Goal: Check status: Check status

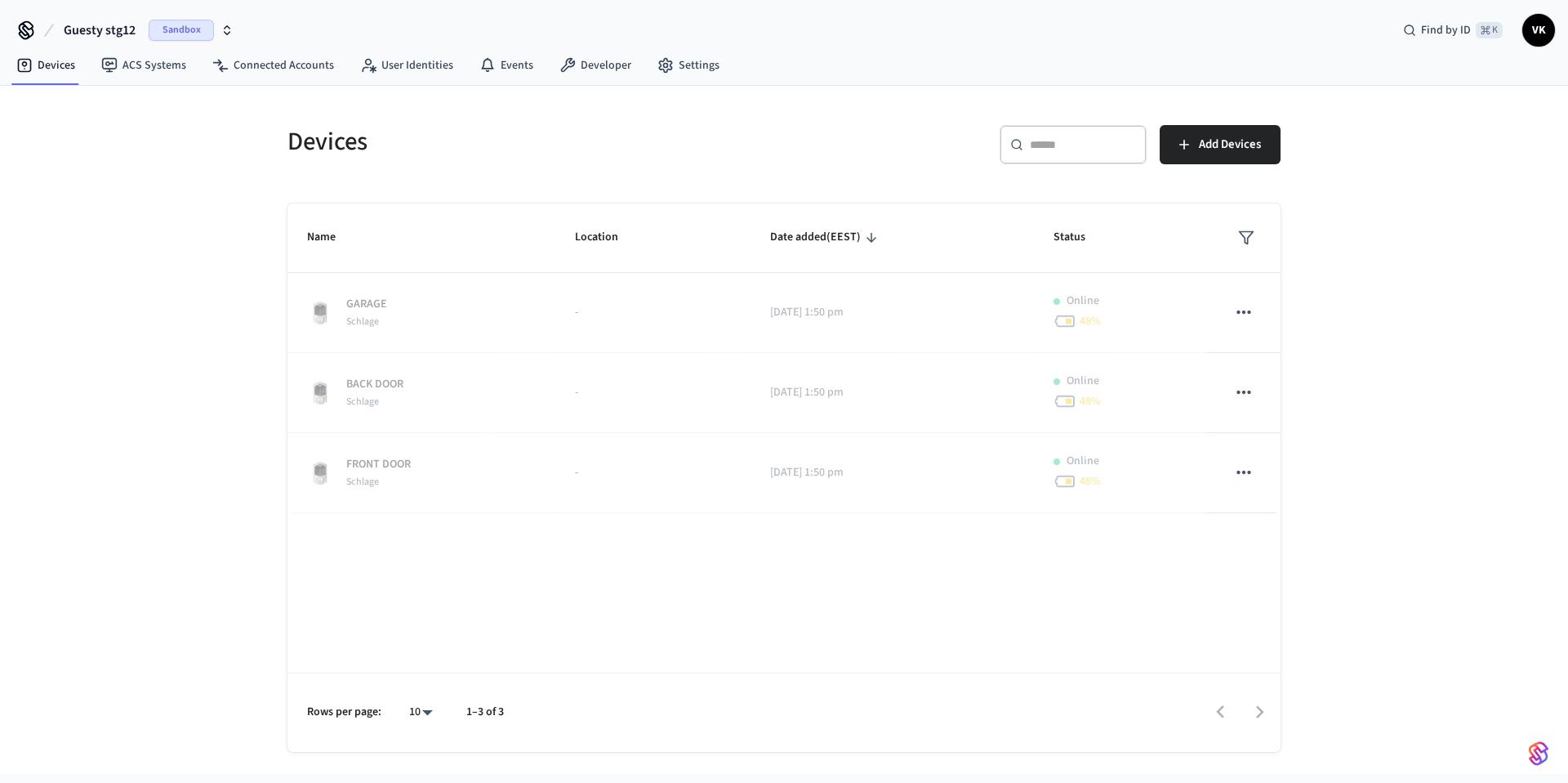
click at [225, 29] on icon "button" at bounding box center [227, 30] width 13 height 13
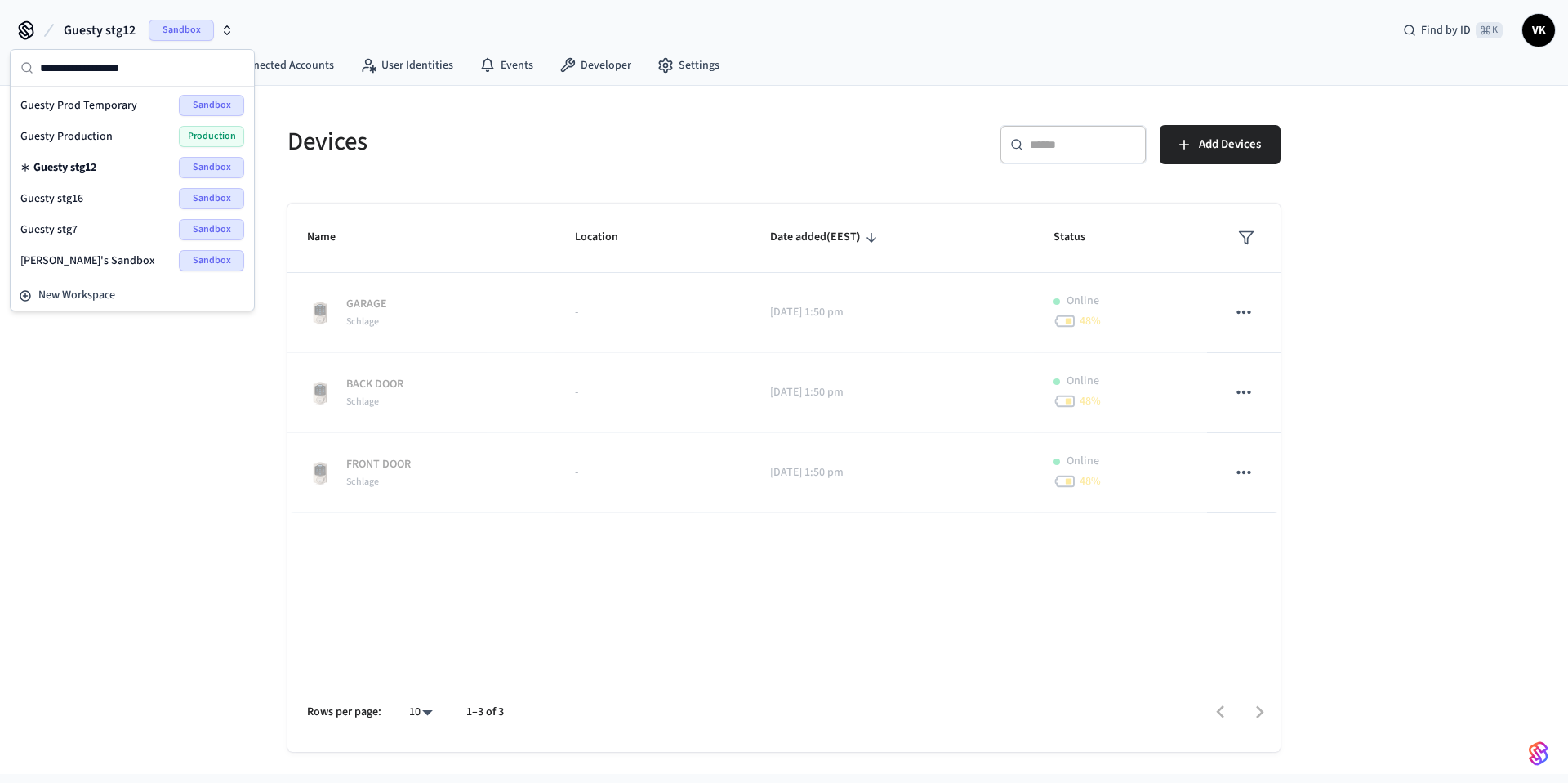
click at [147, 138] on div "Guesty Production Production" at bounding box center [132, 135] width 224 height 21
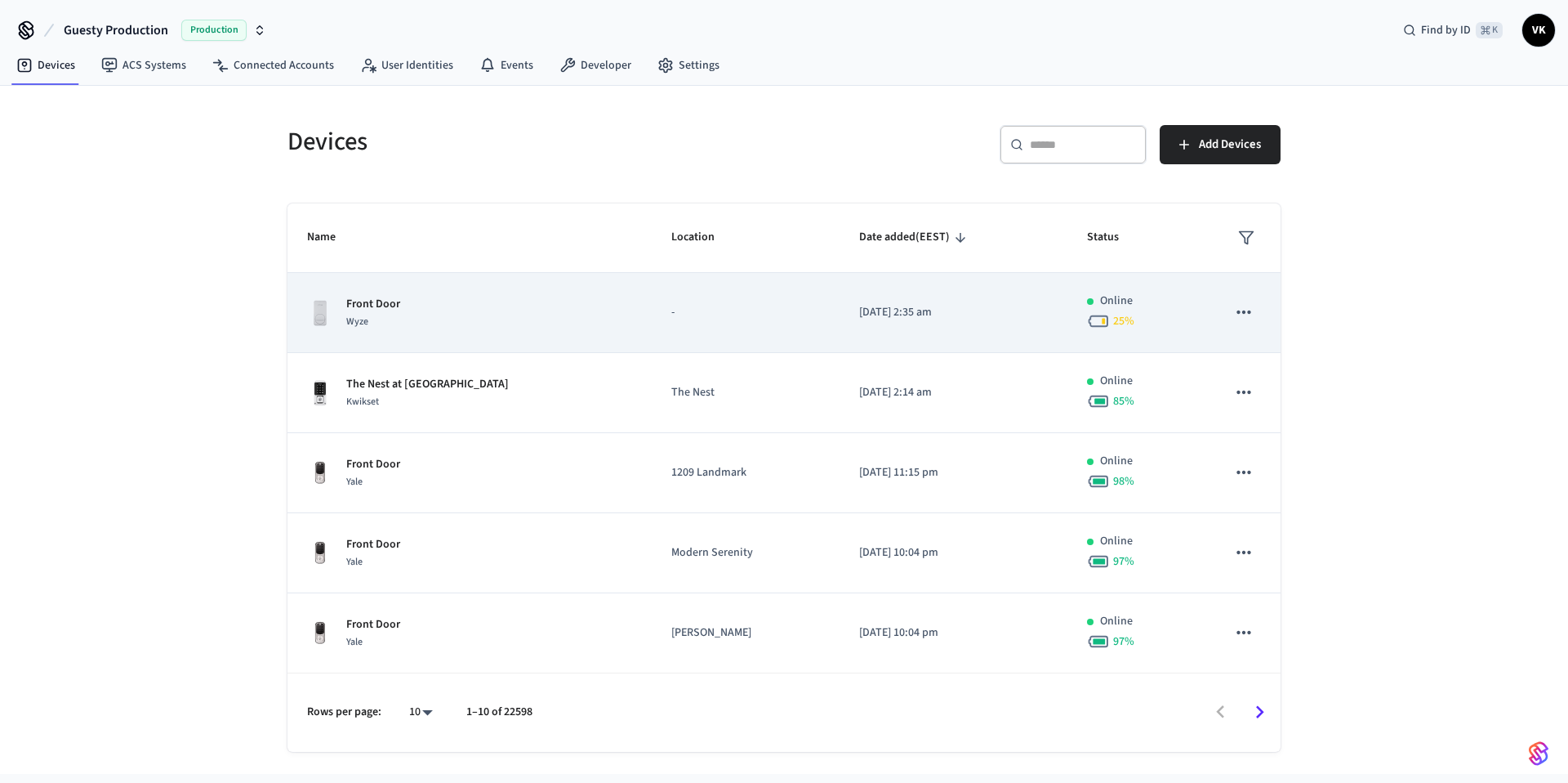
click at [492, 308] on div "Front Door Wyze" at bounding box center [470, 313] width 326 height 34
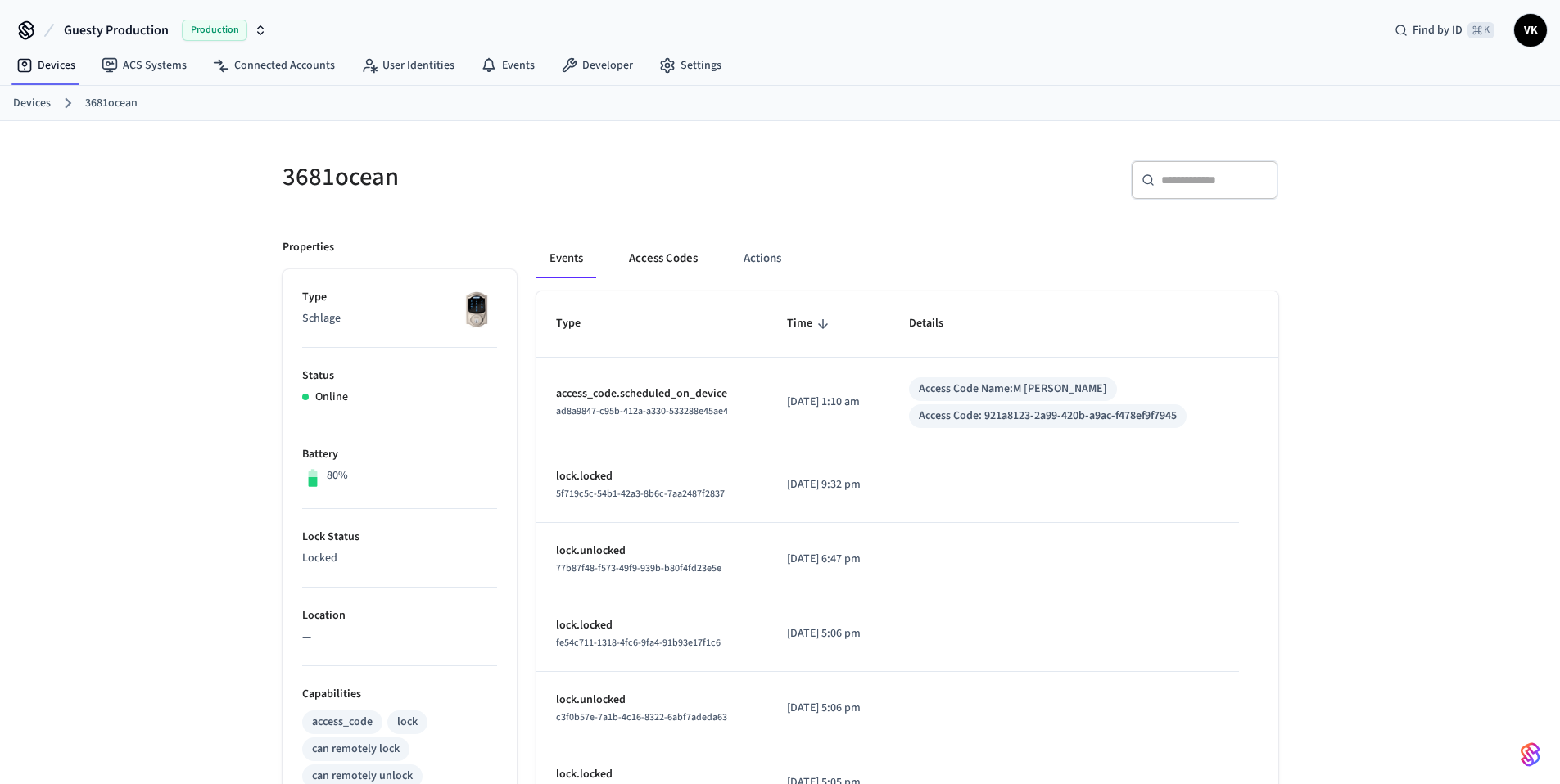
click at [685, 263] on button "Access Codes" at bounding box center [663, 258] width 95 height 39
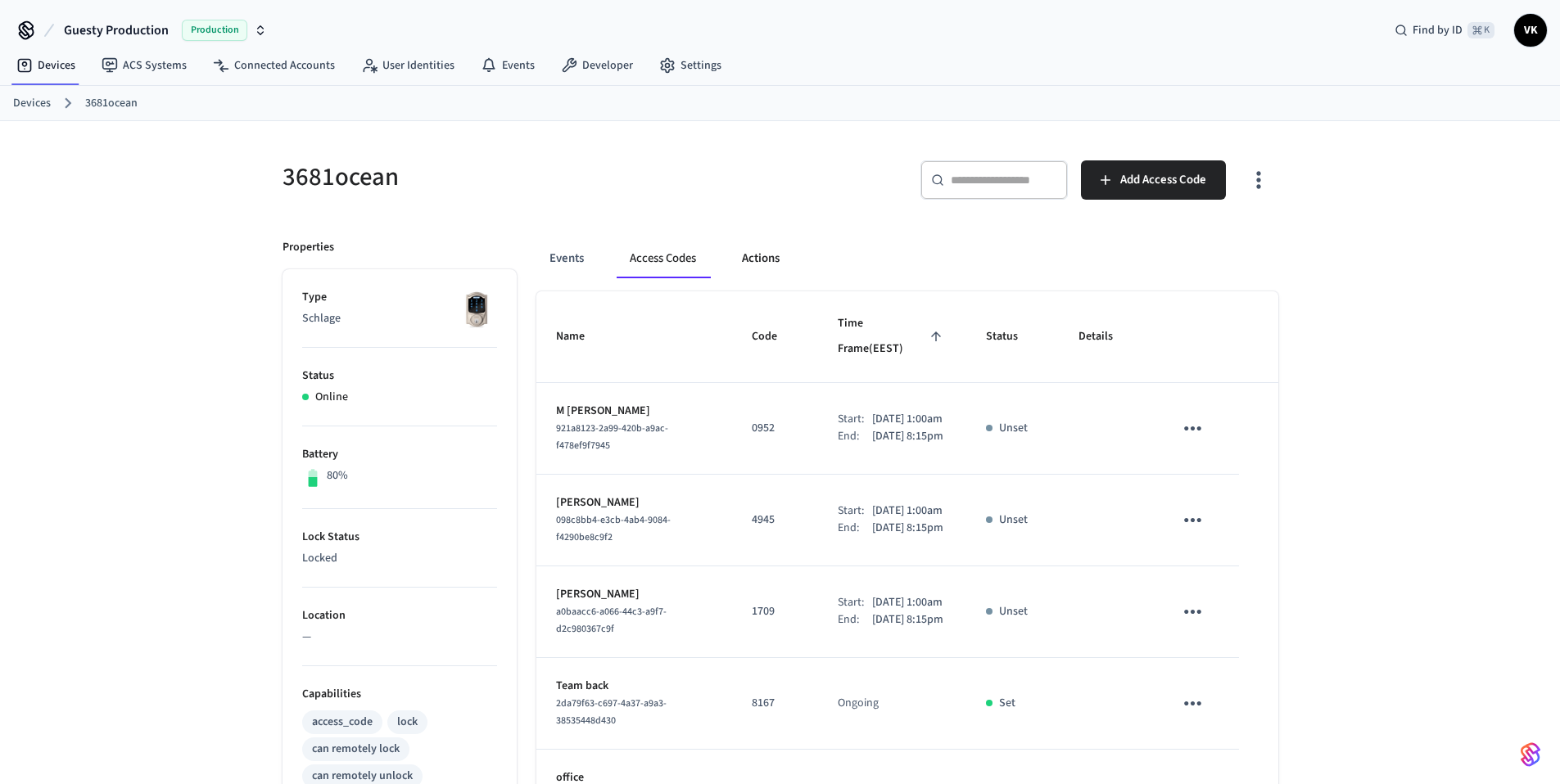
click at [758, 262] on button "Actions" at bounding box center [761, 258] width 64 height 39
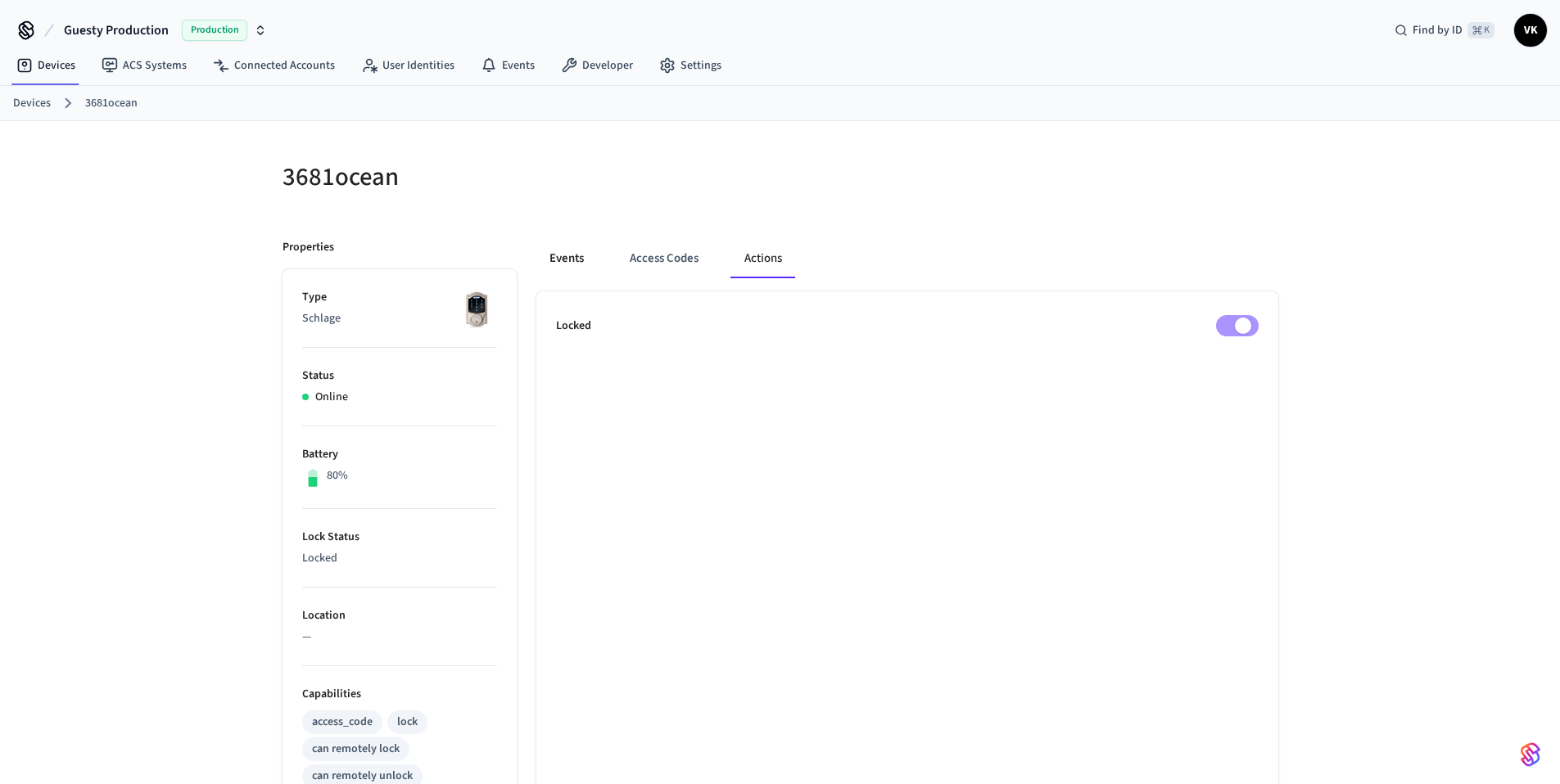
click at [558, 260] on button "Events" at bounding box center [566, 258] width 61 height 39
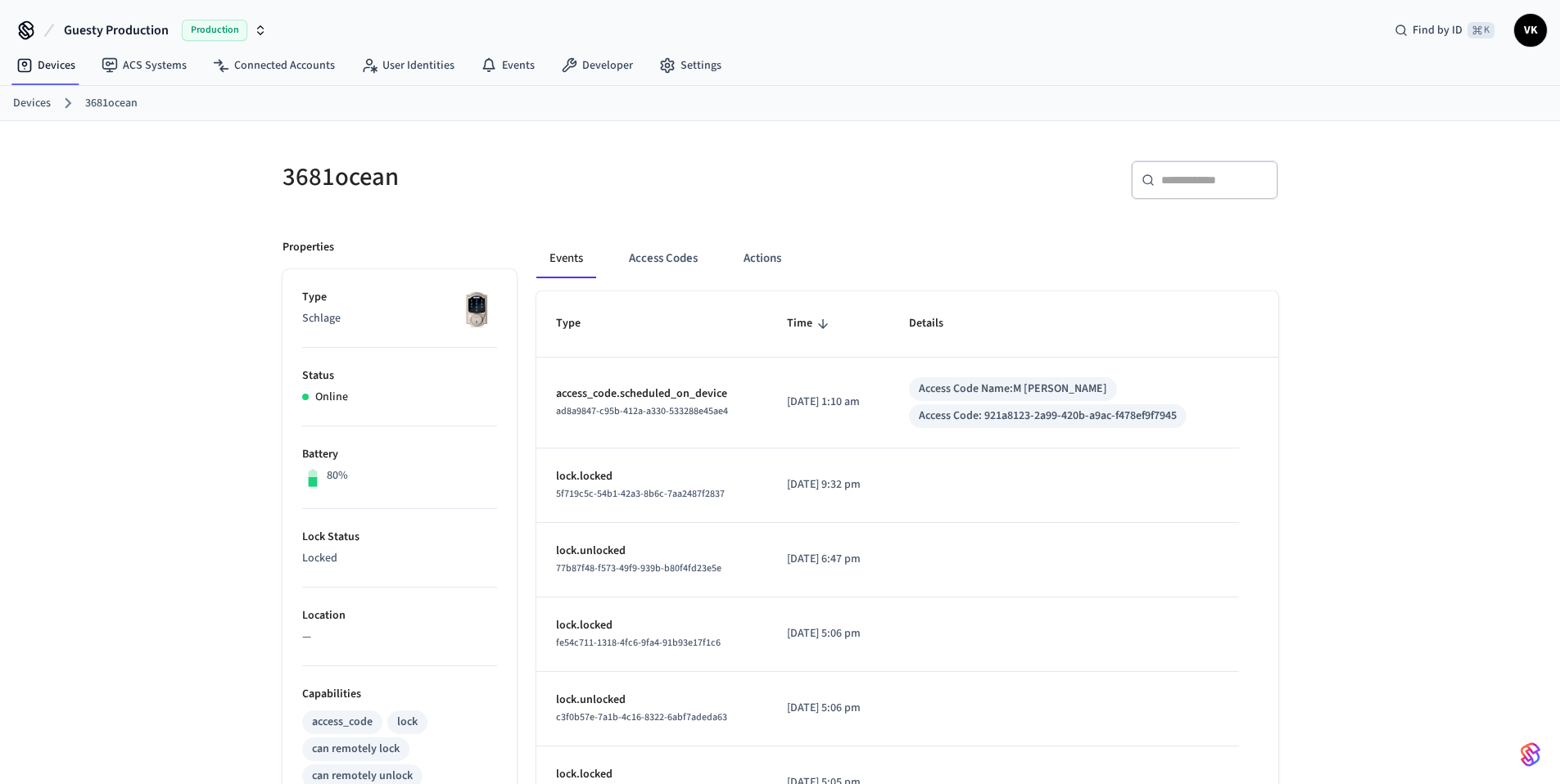
scroll to position [431, 0]
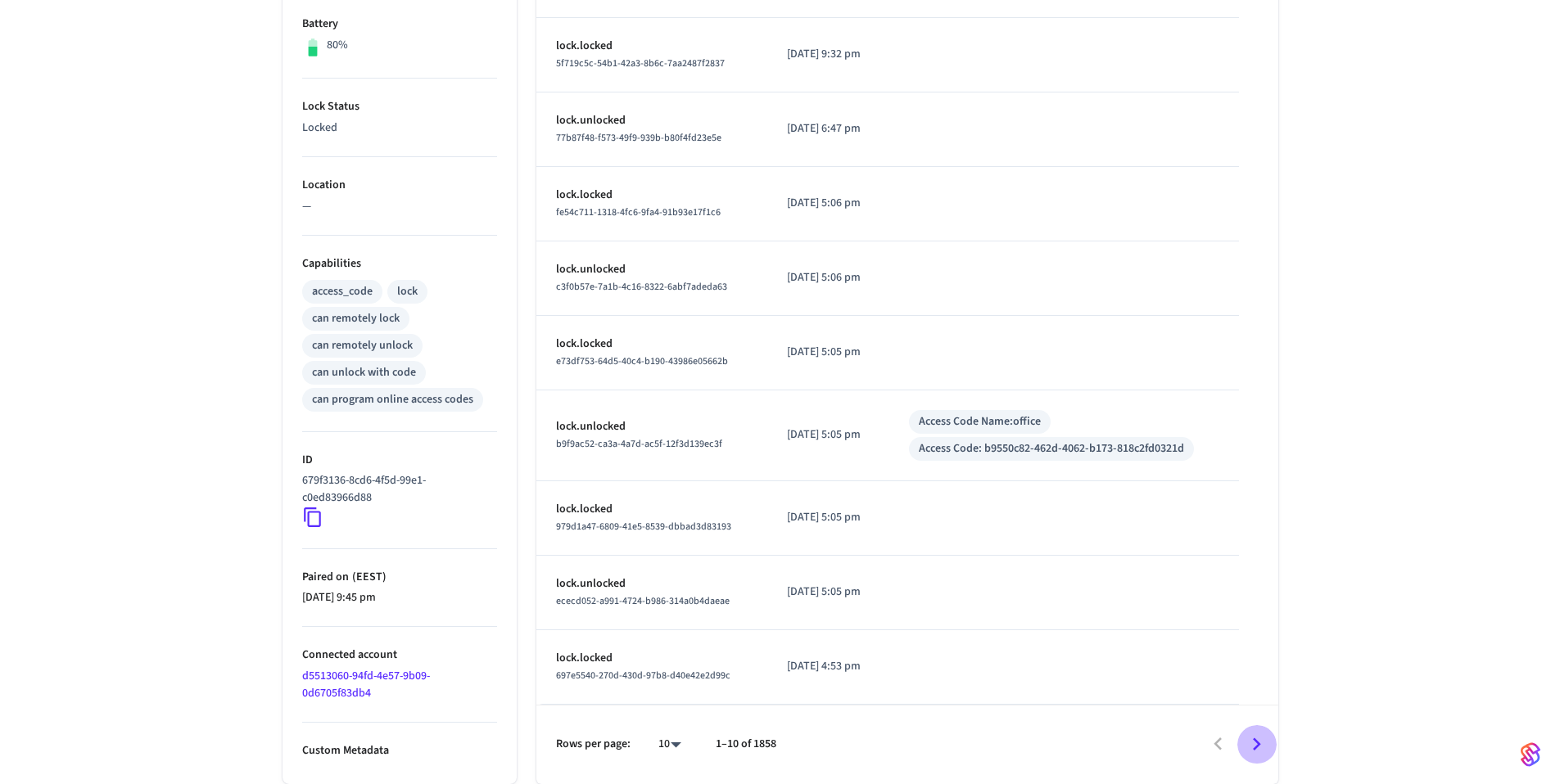
click at [1255, 742] on icon "Go to next page" at bounding box center [1256, 744] width 25 height 25
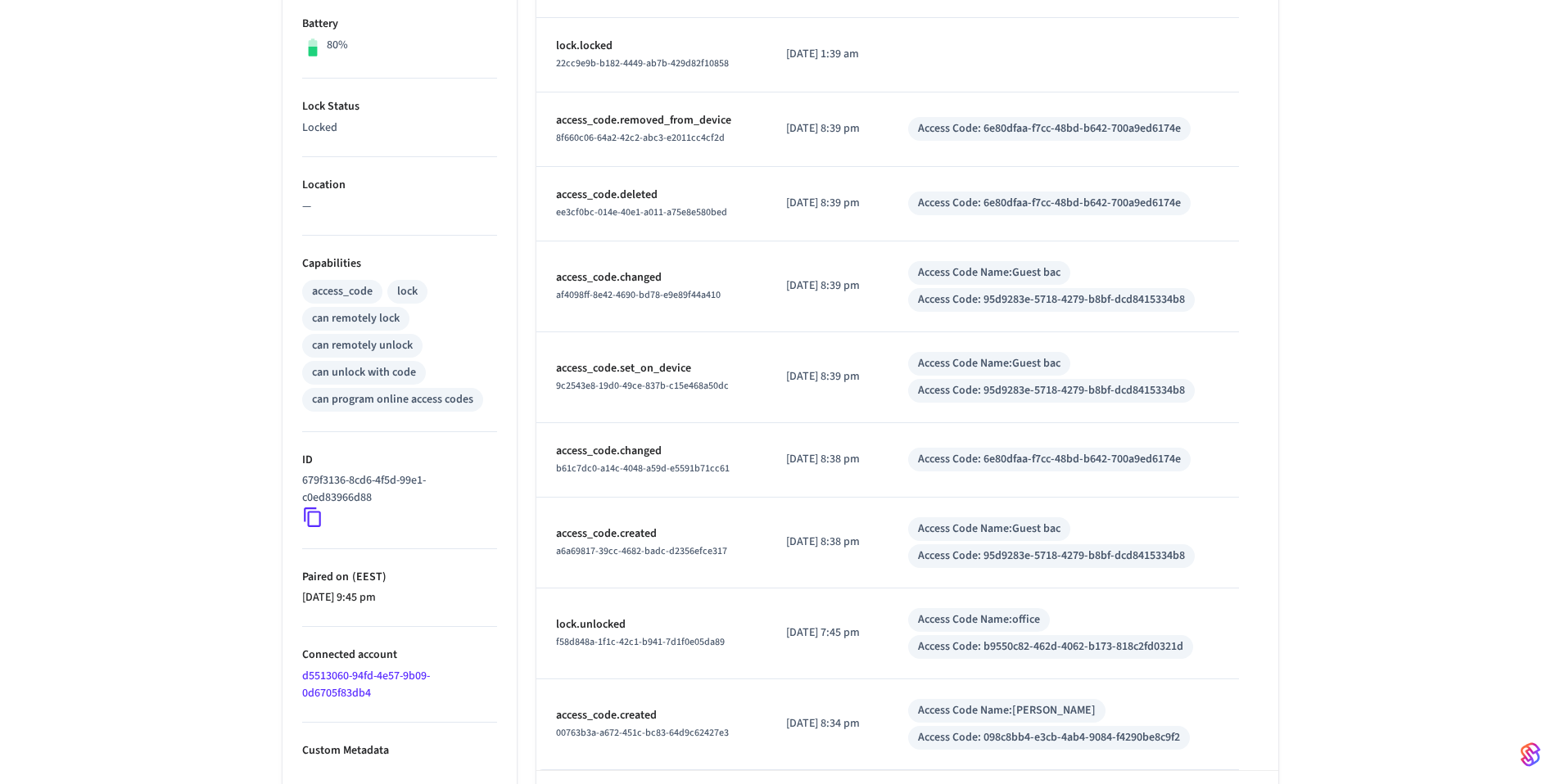
scroll to position [496, 0]
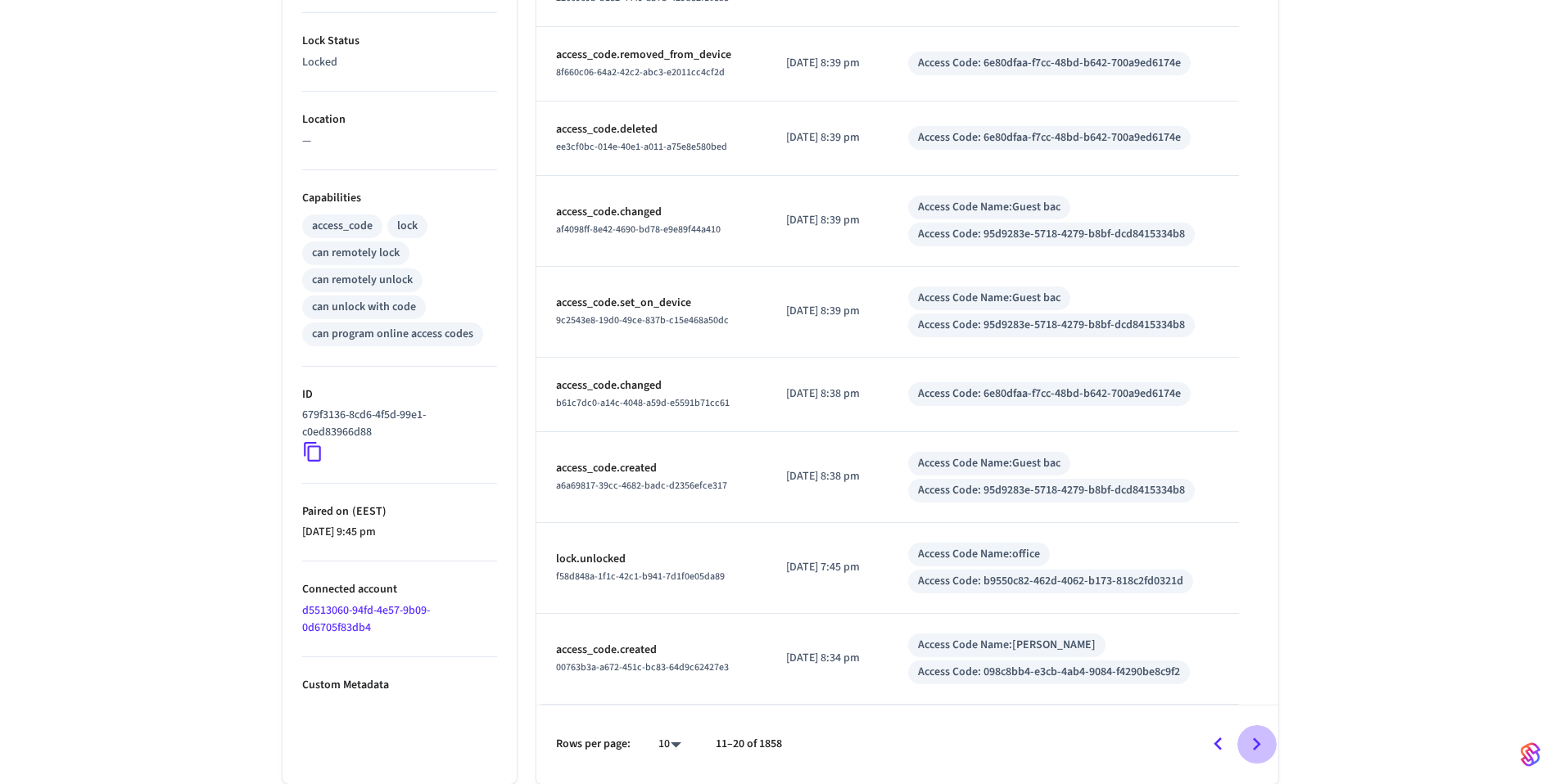
click at [1261, 756] on icon "Go to next page" at bounding box center [1256, 744] width 25 height 25
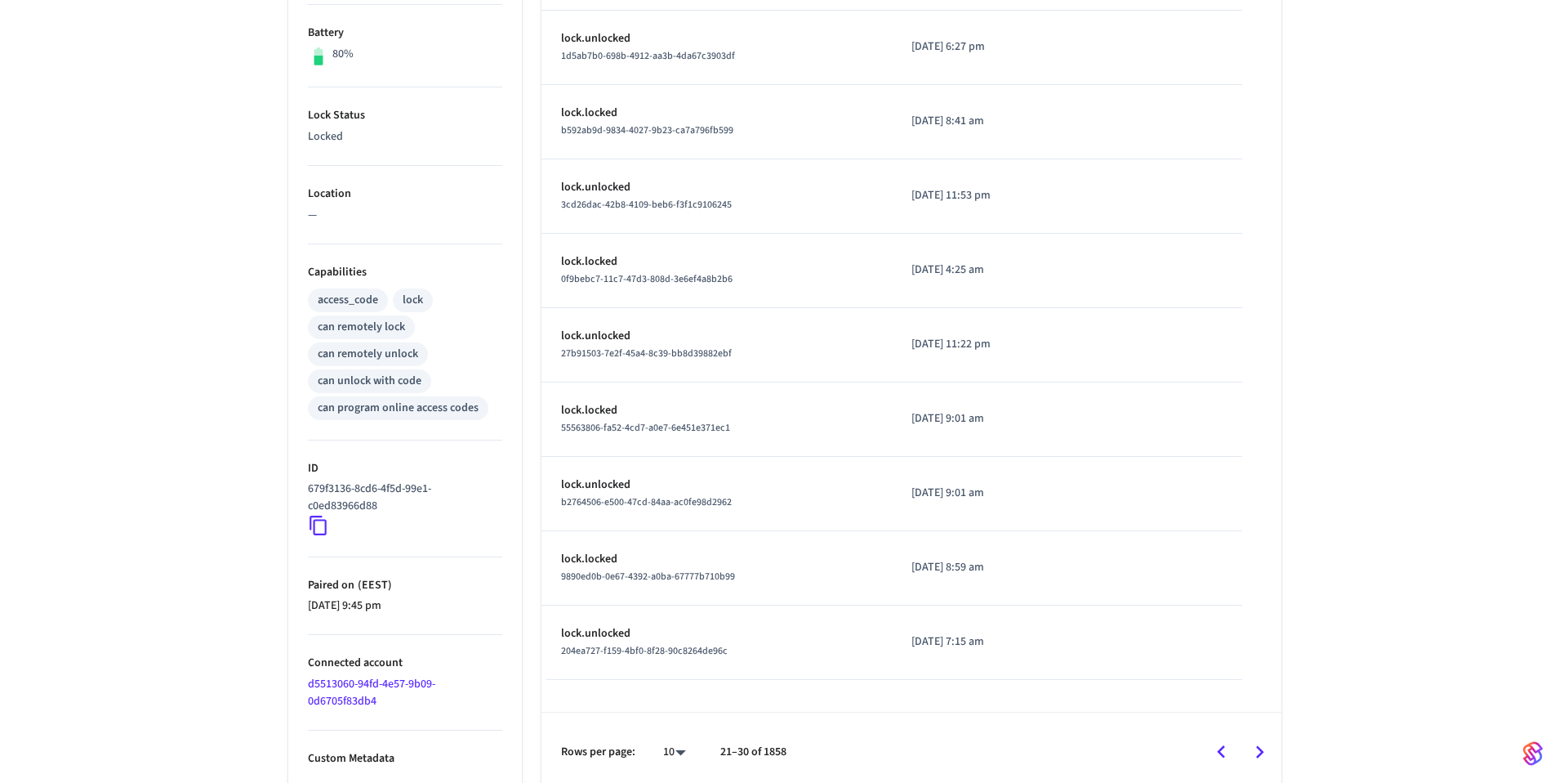
scroll to position [429, 0]
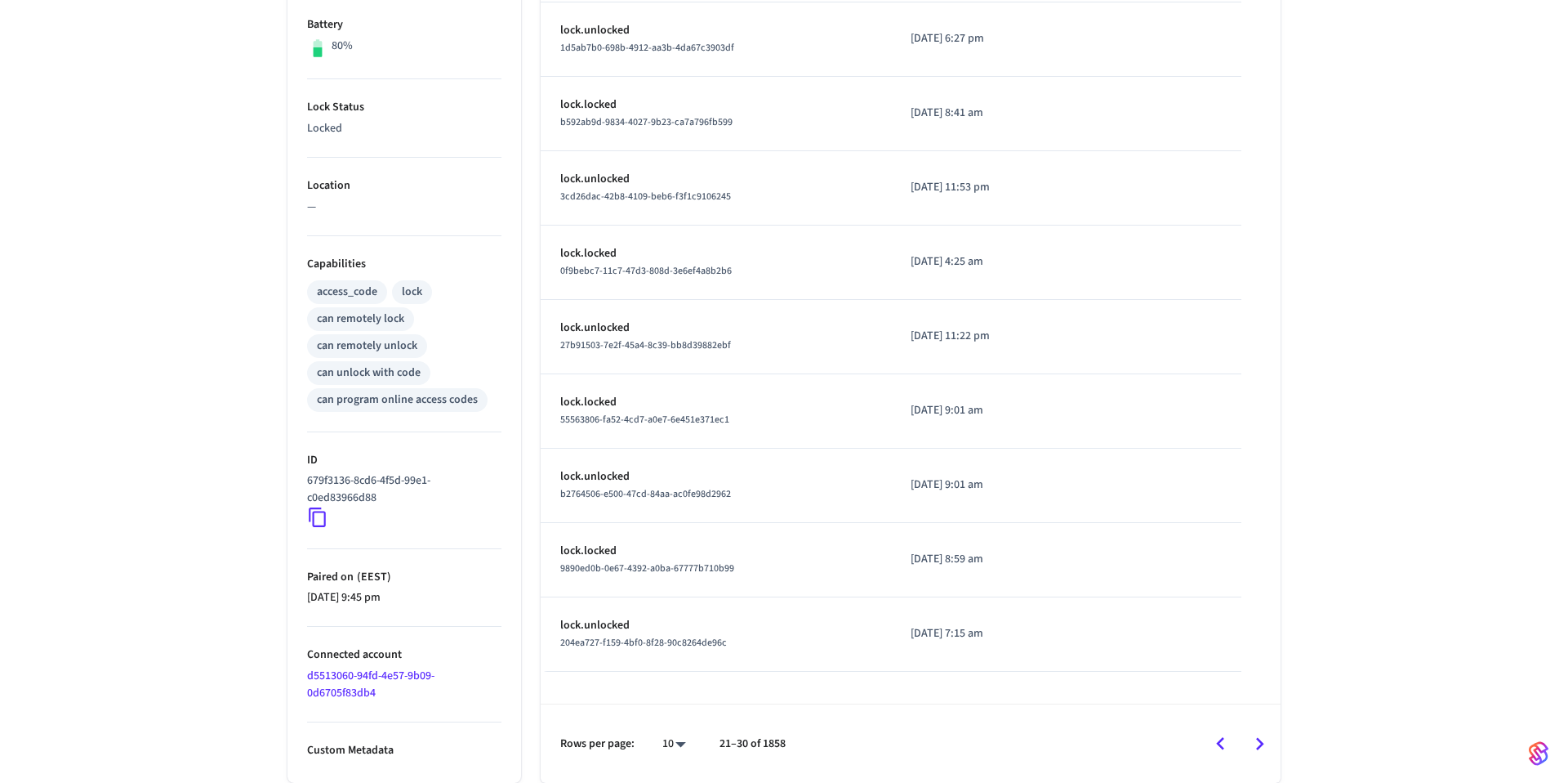
click at [663, 744] on body "Guesty Production Production Find by ID ⌘ K VK Devices ACS Systems Connected Ac…" at bounding box center [784, 176] width 1568 height 1212
click at [662, 738] on li "100" at bounding box center [660, 734] width 43 height 43
type input "***"
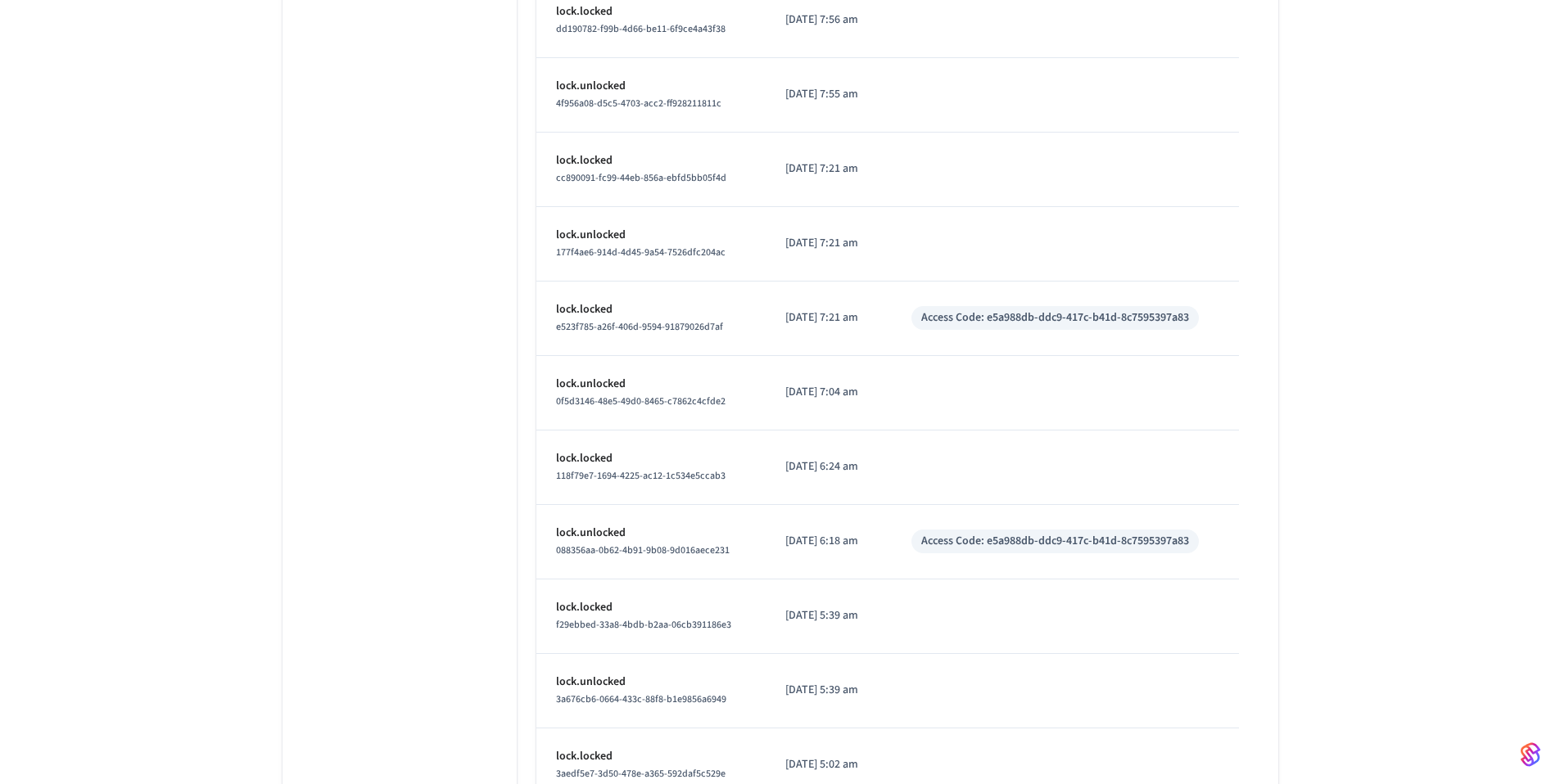
scroll to position [7379, 0]
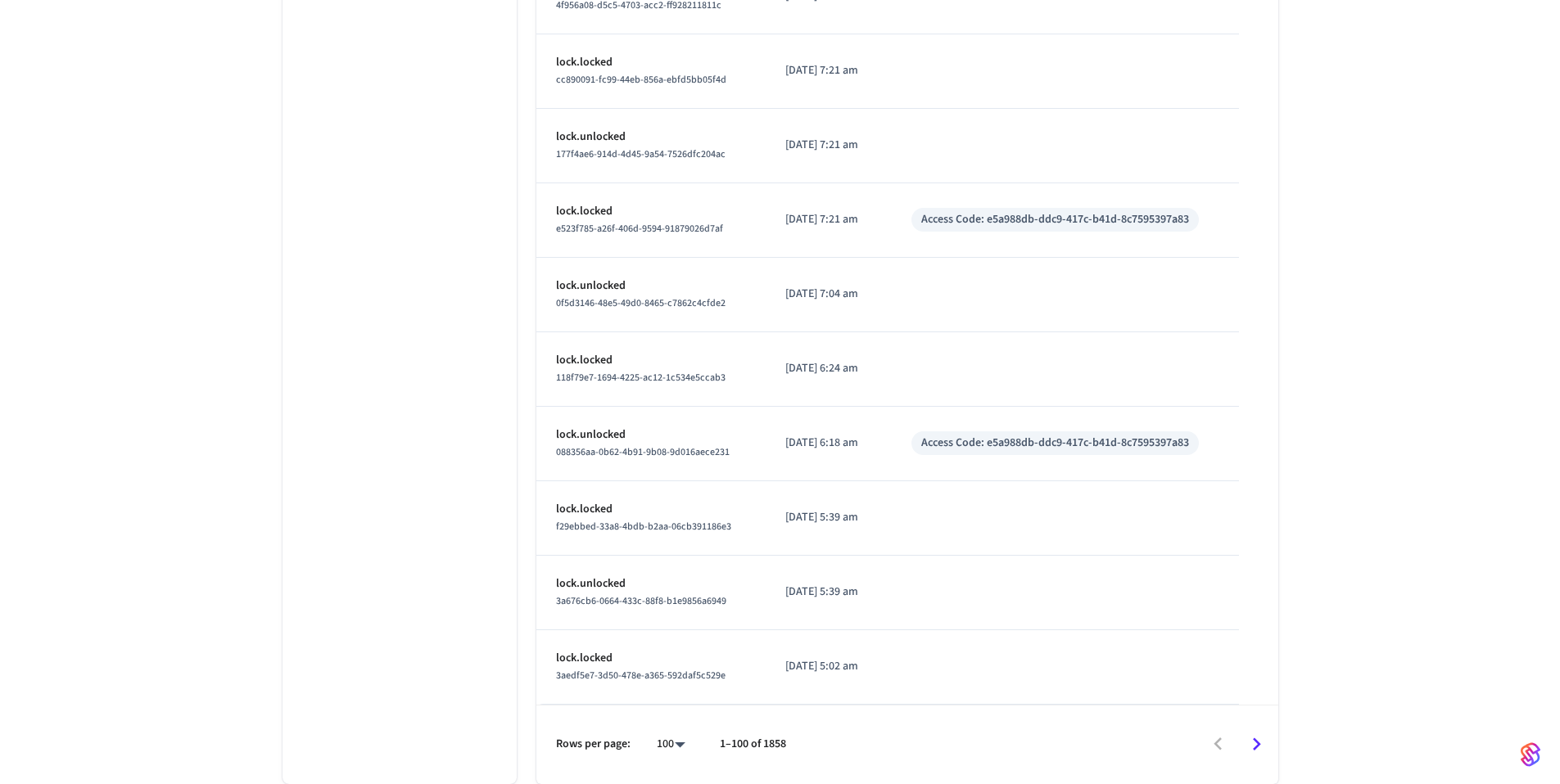
click at [1269, 738] on icon "Go to next page" at bounding box center [1256, 744] width 25 height 25
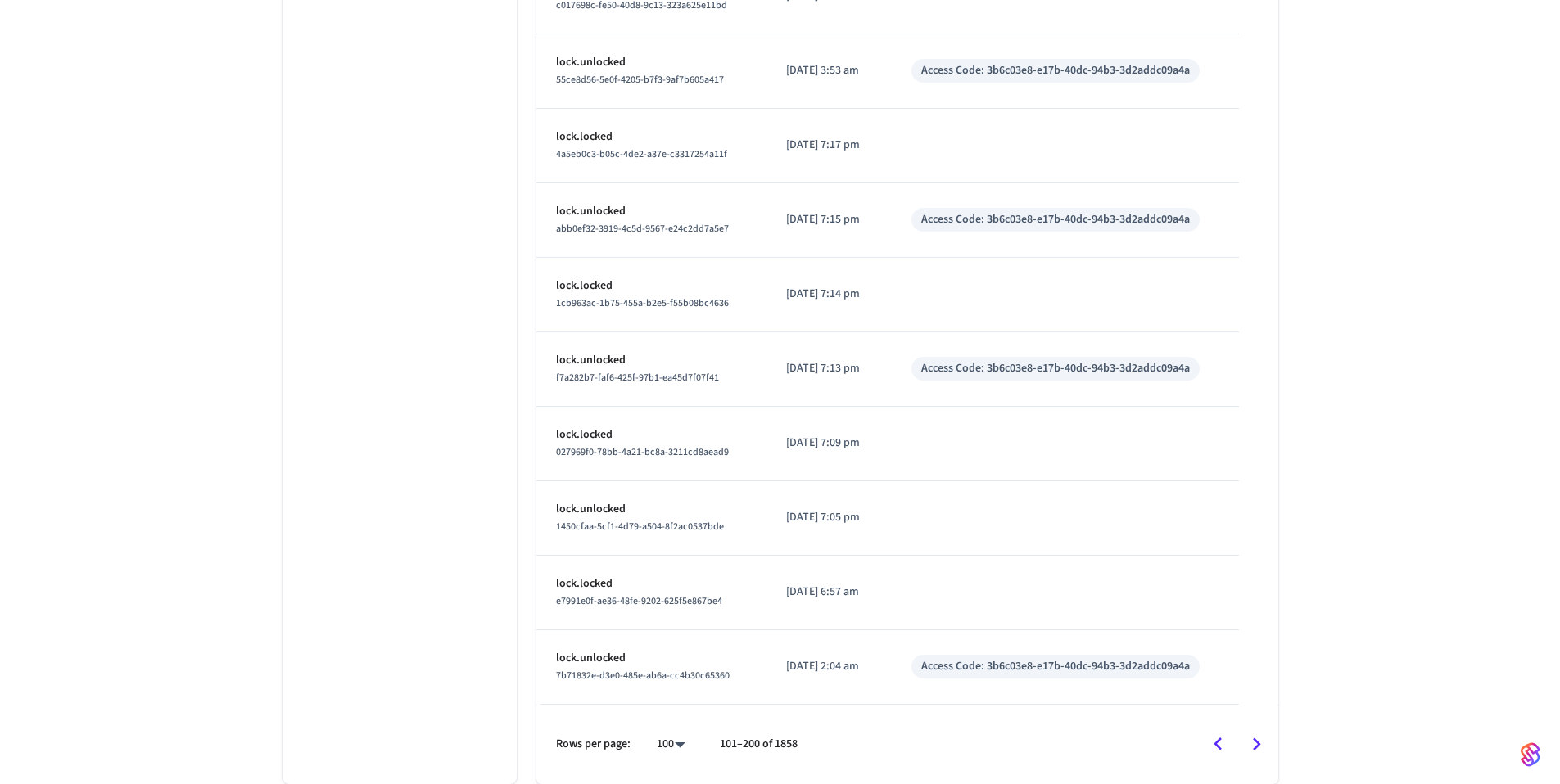
scroll to position [7134, 0]
click at [1267, 743] on icon "Go to next page" at bounding box center [1256, 744] width 25 height 25
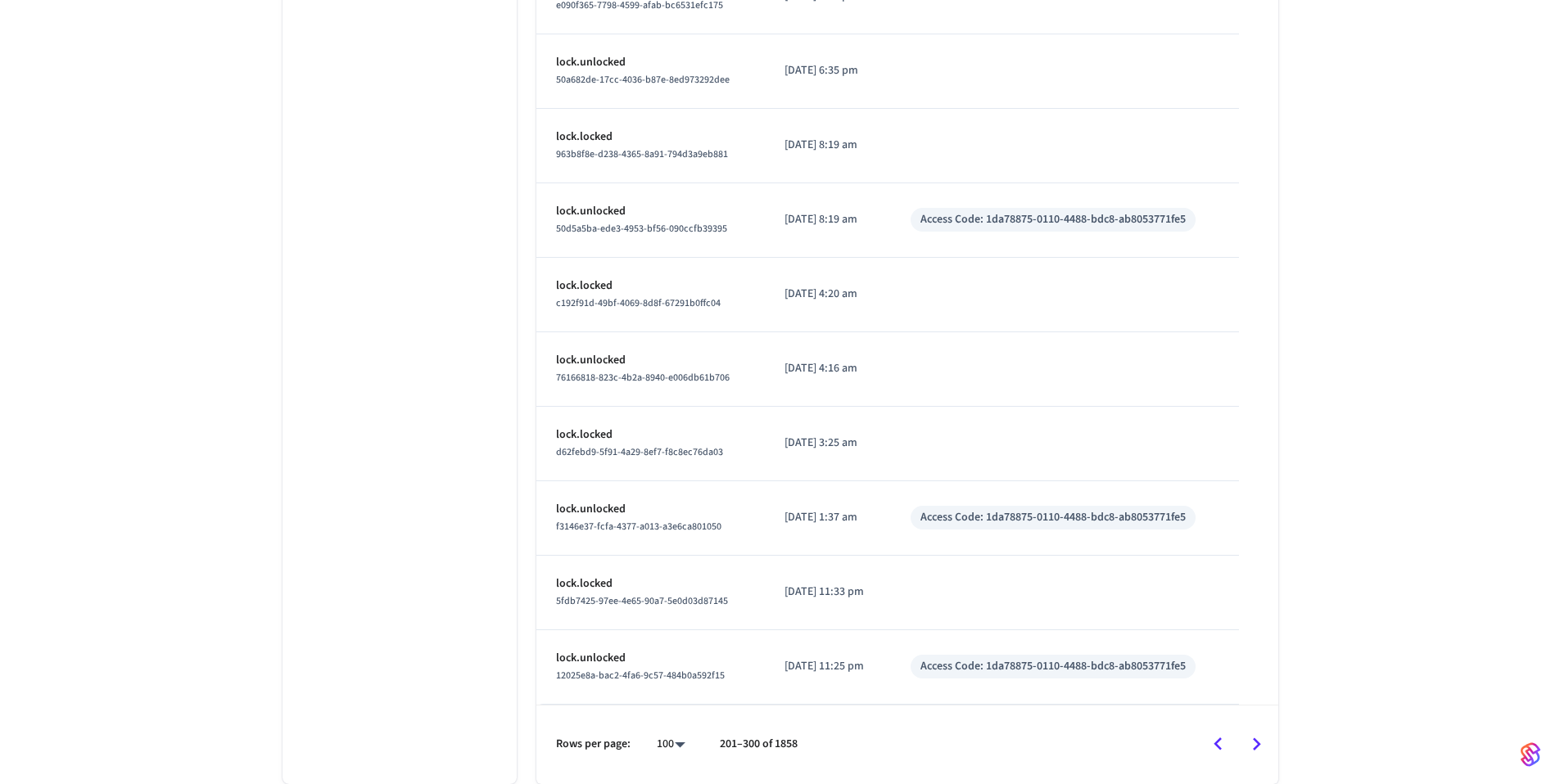
click at [1267, 743] on icon "Go to next page" at bounding box center [1256, 744] width 25 height 25
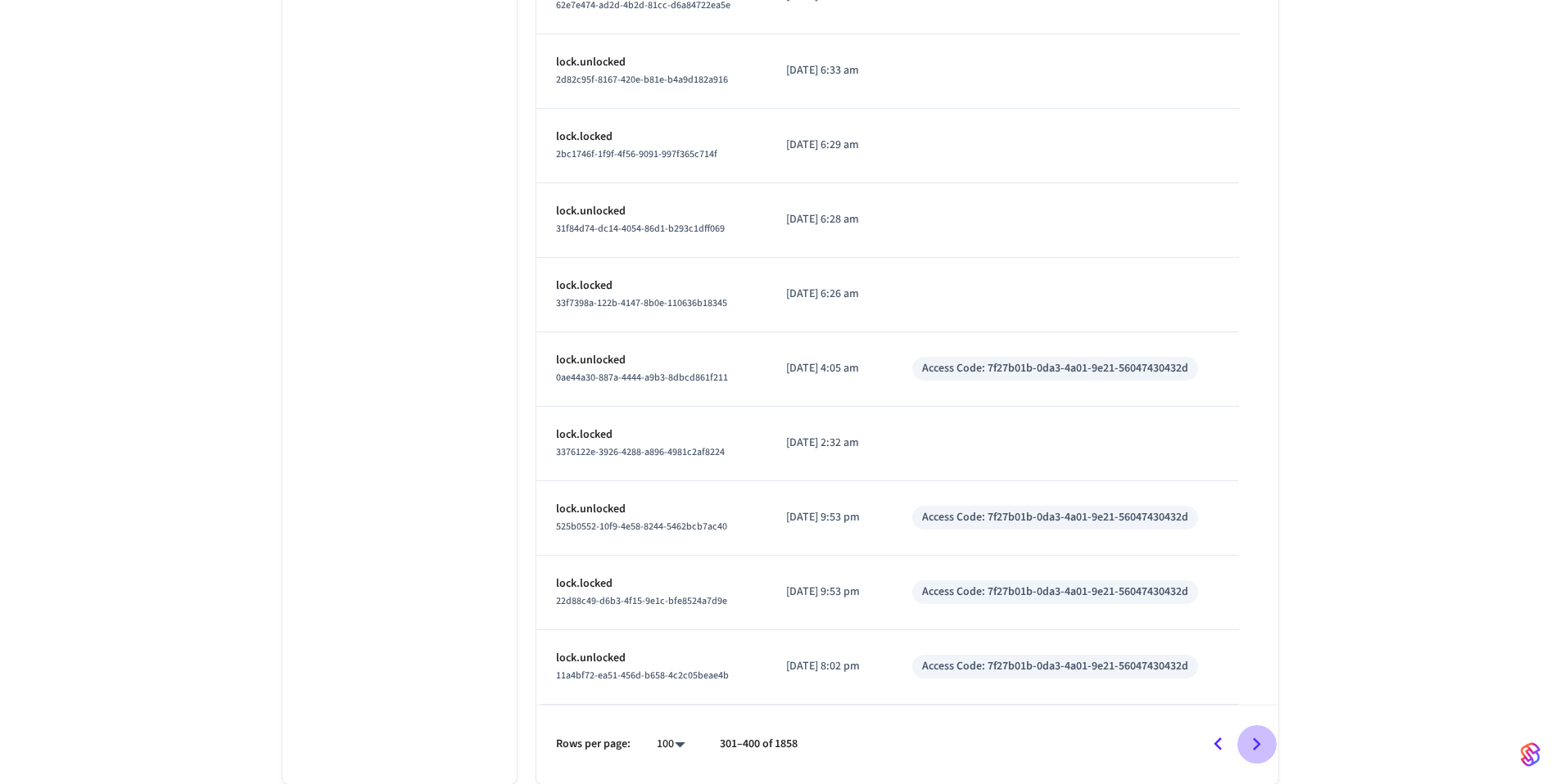
click at [1267, 743] on icon "Go to next page" at bounding box center [1256, 744] width 25 height 25
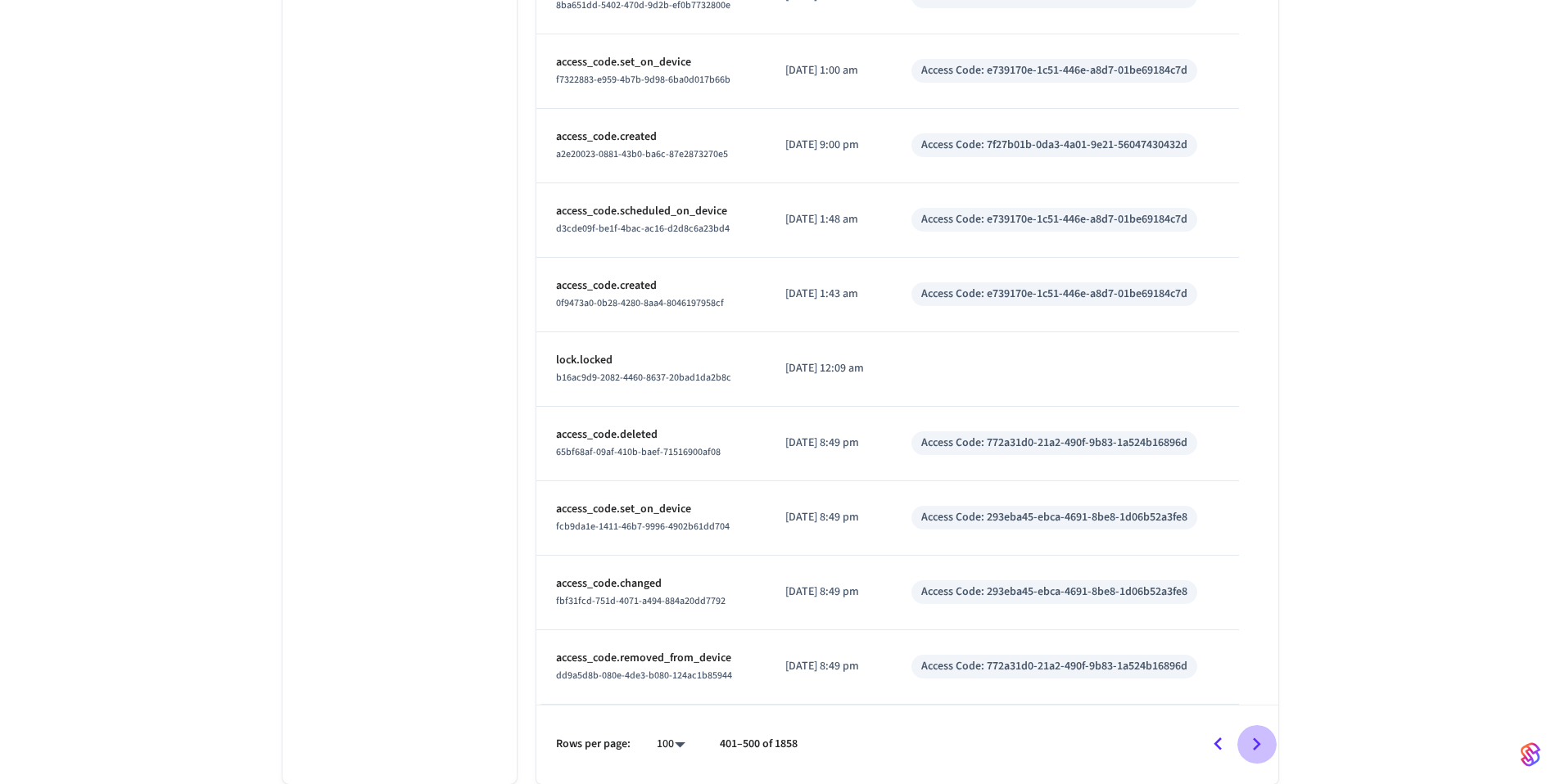
click at [1267, 743] on icon "Go to next page" at bounding box center [1256, 744] width 25 height 25
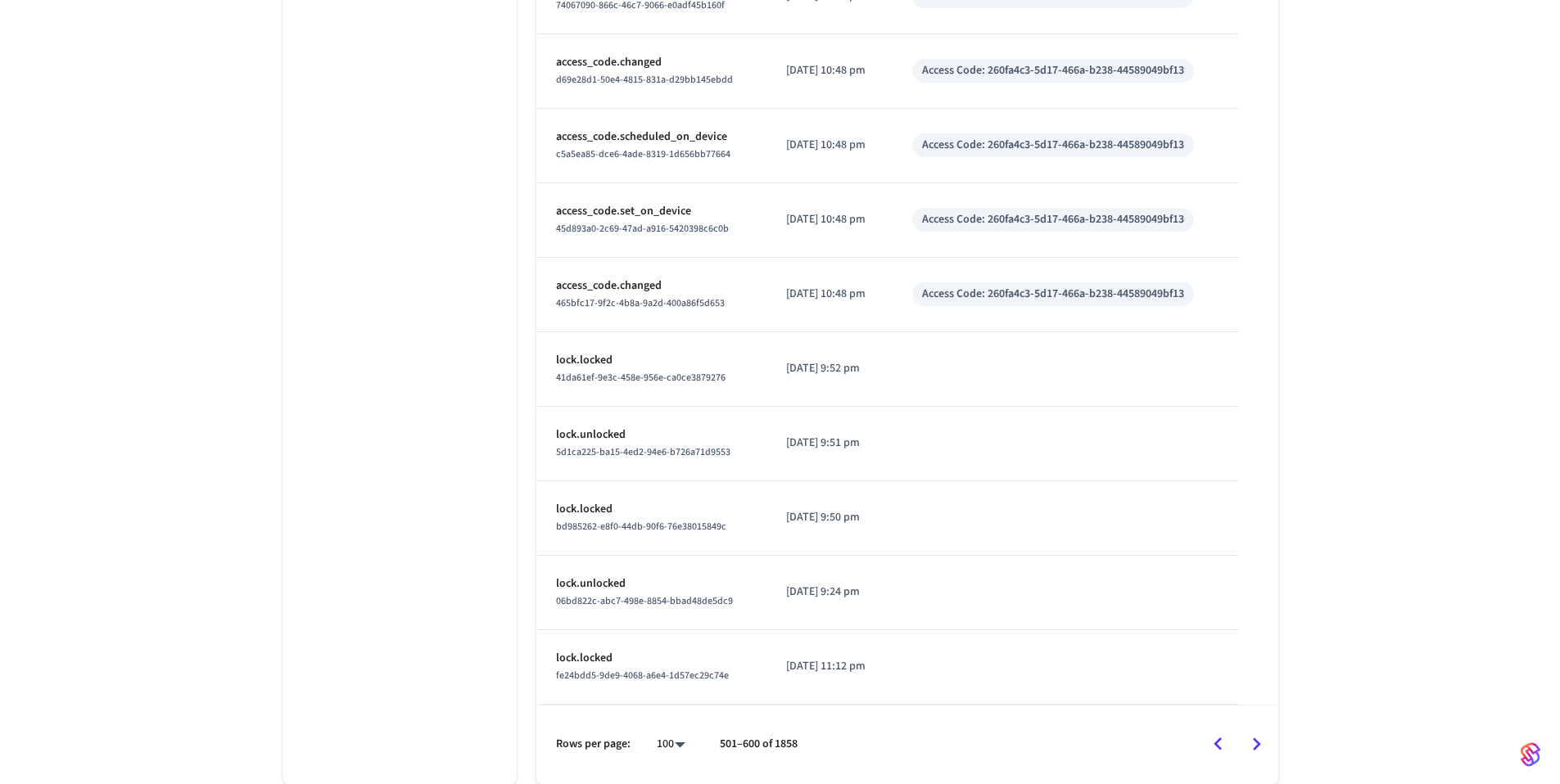
click at [1267, 743] on icon "Go to next page" at bounding box center [1256, 744] width 25 height 25
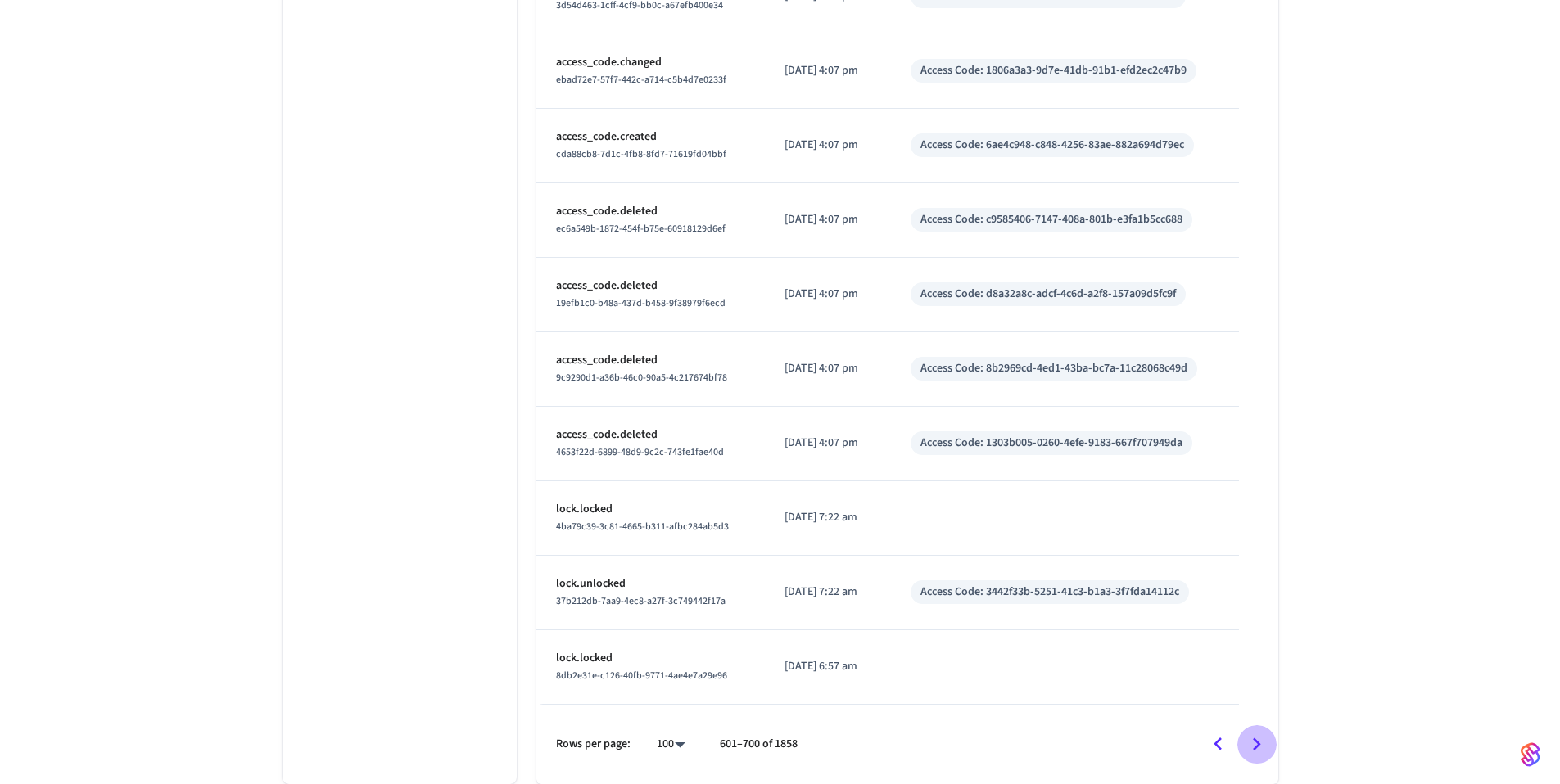
click at [1267, 743] on icon "Go to next page" at bounding box center [1256, 744] width 25 height 25
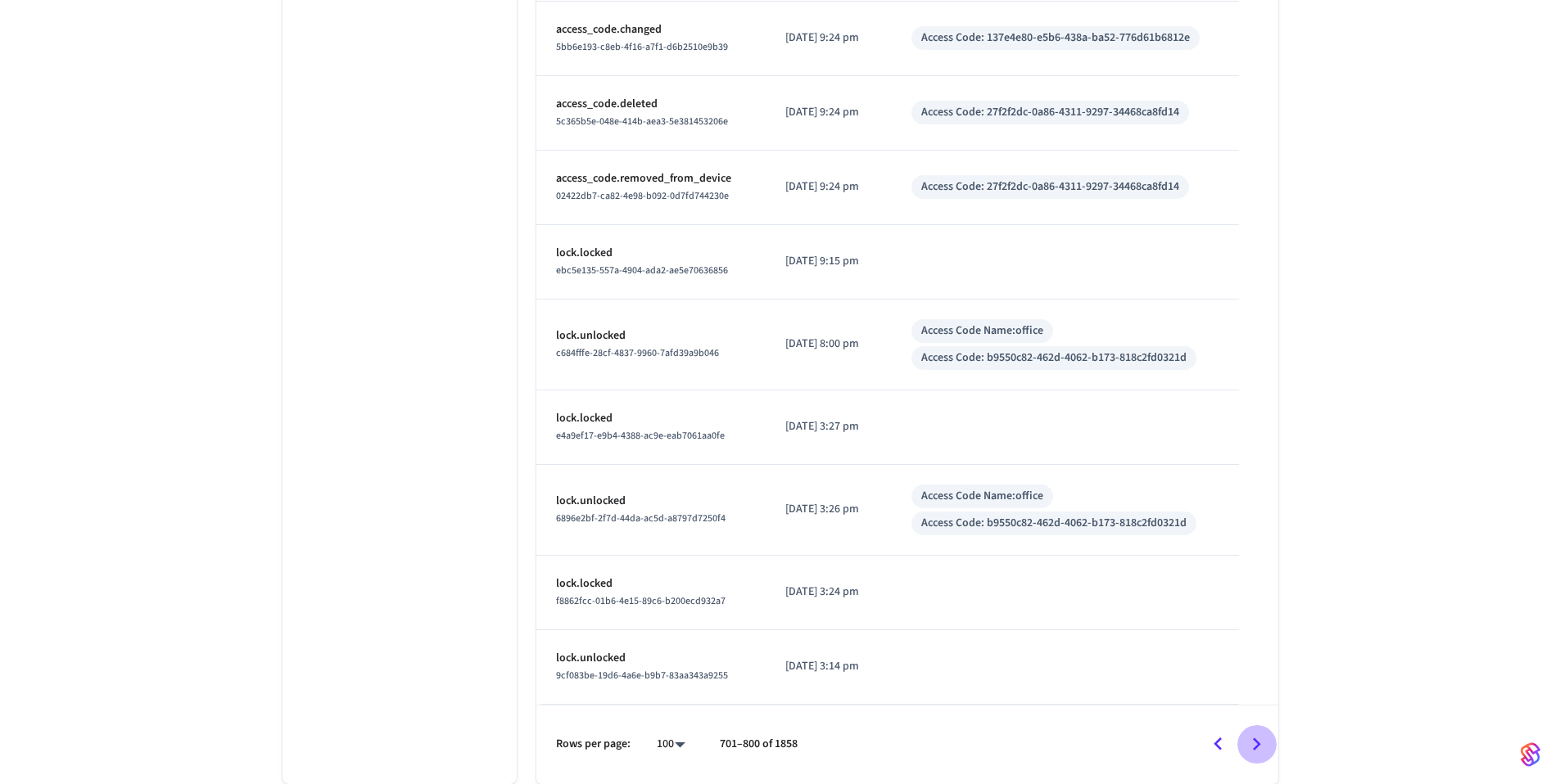
click at [1267, 743] on icon "Go to next page" at bounding box center [1256, 744] width 25 height 25
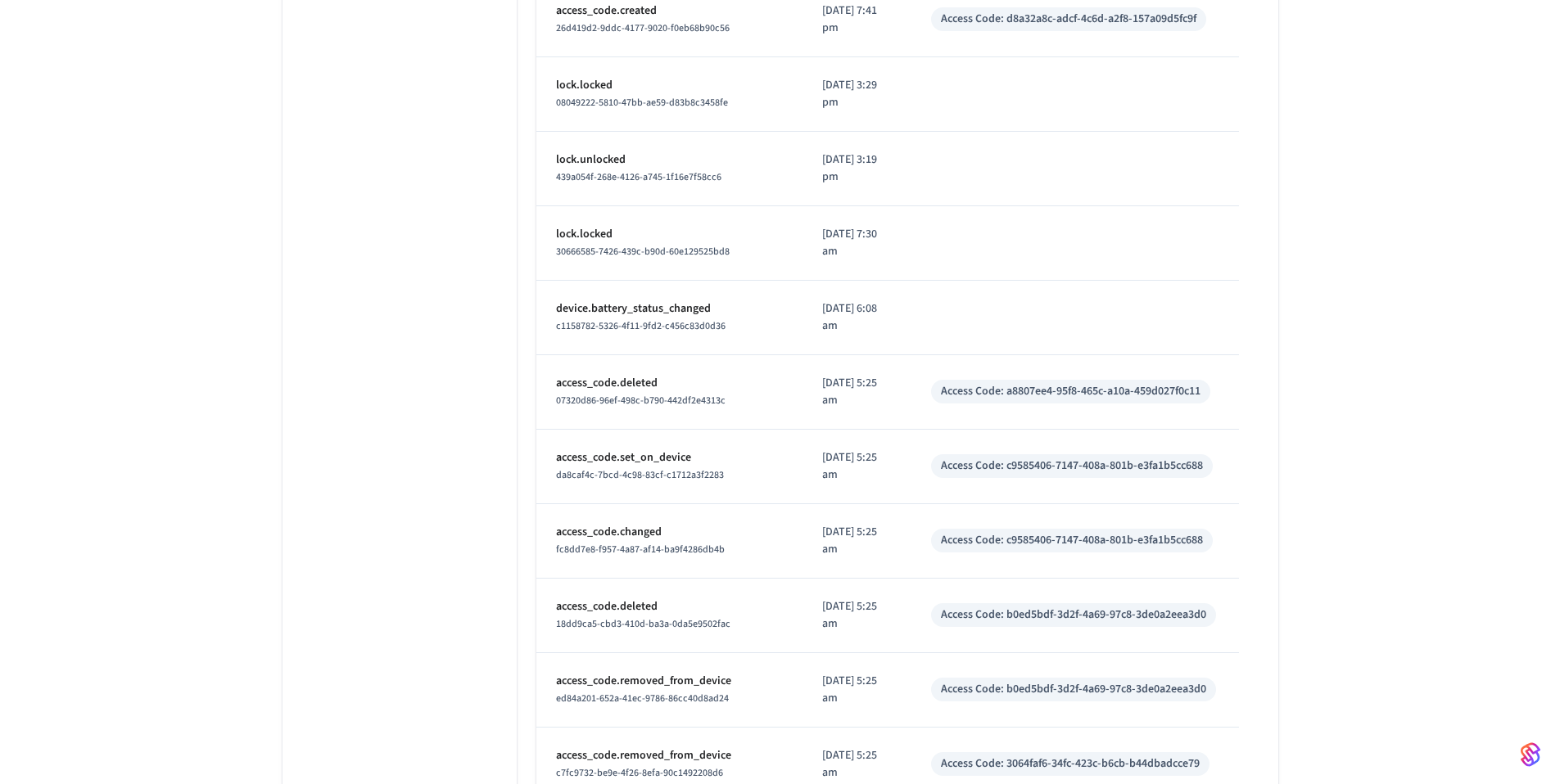
scroll to position [1658, 0]
